Goal: Navigation & Orientation: Find specific page/section

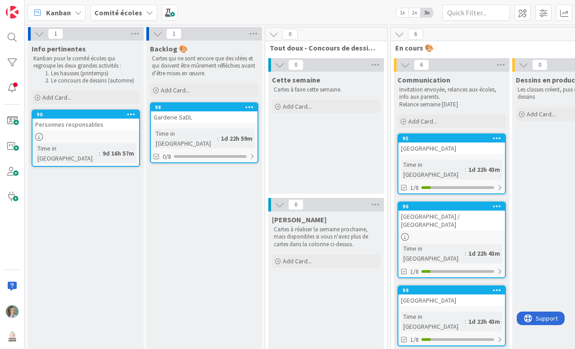
click at [107, 123] on div "Personnes responsables" at bounding box center [86, 125] width 107 height 12
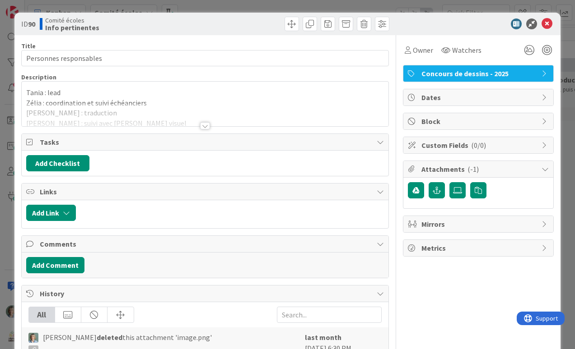
click at [144, 106] on div at bounding box center [205, 114] width 367 height 23
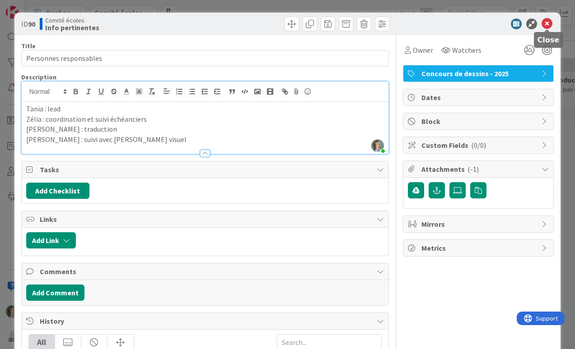
click at [386, 25] on icon at bounding box center [546, 24] width 11 height 11
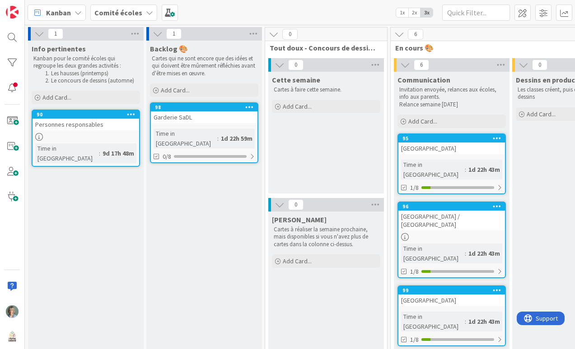
click at [39, 33] on icon at bounding box center [39, 34] width 10 height 10
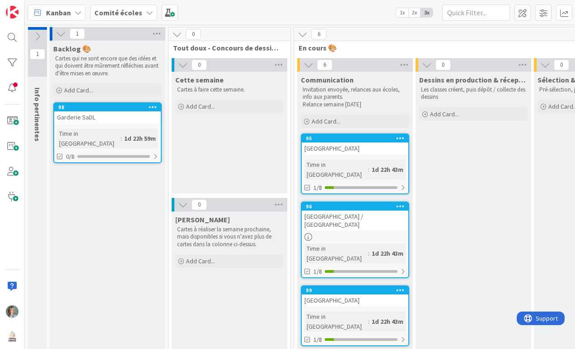
click at [60, 34] on icon at bounding box center [61, 34] width 10 height 10
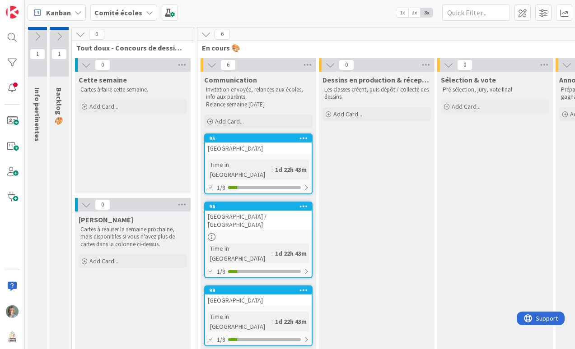
click at [60, 34] on icon at bounding box center [59, 37] width 10 height 10
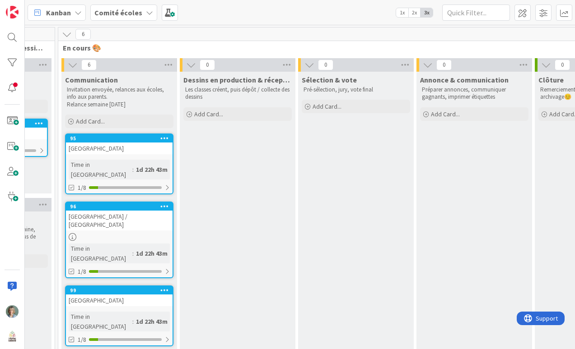
scroll to position [0, 219]
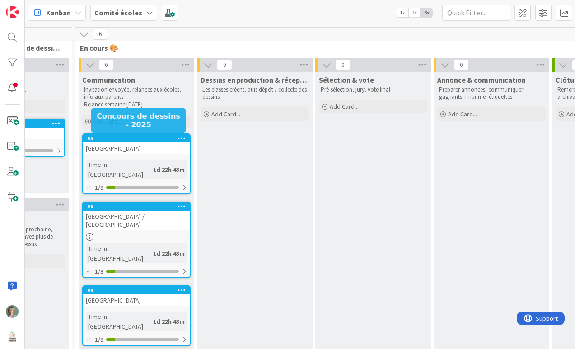
click at [151, 140] on div "95" at bounding box center [138, 138] width 102 height 6
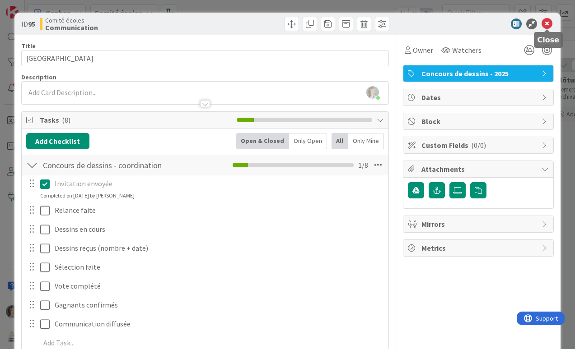
click at [386, 23] on icon at bounding box center [546, 24] width 11 height 11
